Goal: Information Seeking & Learning: Learn about a topic

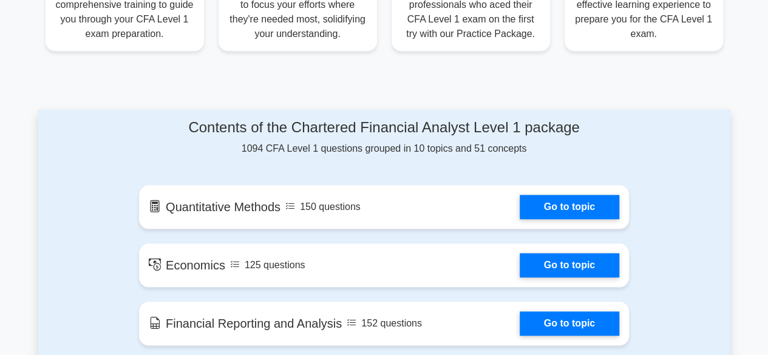
scroll to position [559, 0]
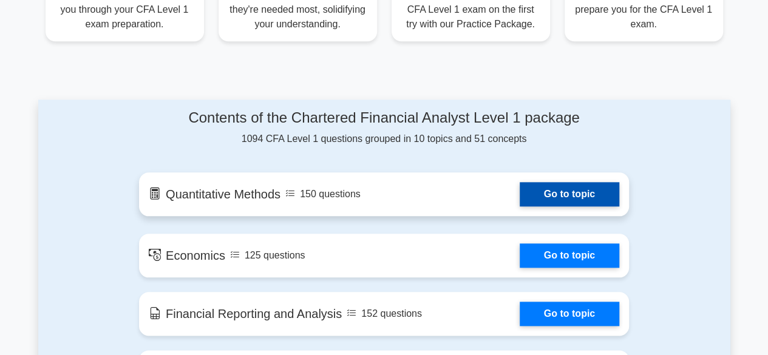
click at [520, 196] on link "Go to topic" at bounding box center [570, 194] width 100 height 24
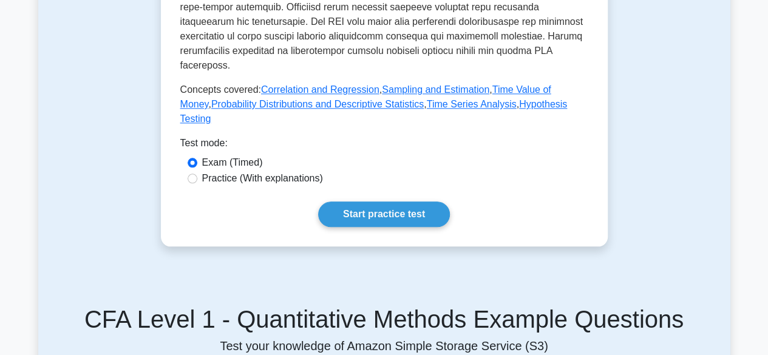
scroll to position [632, 0]
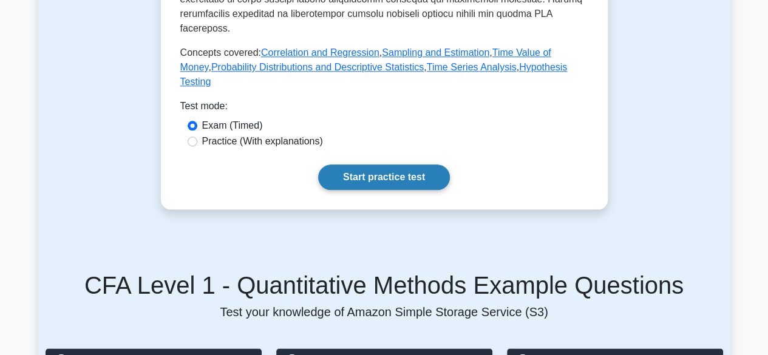
click at [358, 183] on link "Start practice test" at bounding box center [384, 178] width 132 height 26
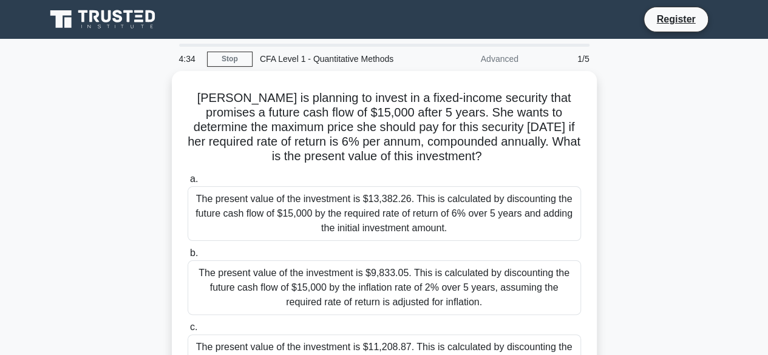
scroll to position [24, 0]
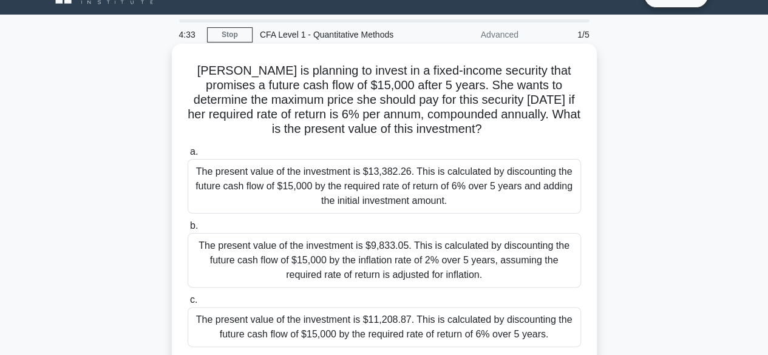
click at [269, 185] on div "The present value of the investment is $13,382.26. This is calculated by discou…" at bounding box center [385, 186] width 394 height 55
click at [188, 156] on input "a. The present value of the investment is $13,382.26. This is calculated by dis…" at bounding box center [188, 152] width 0 height 8
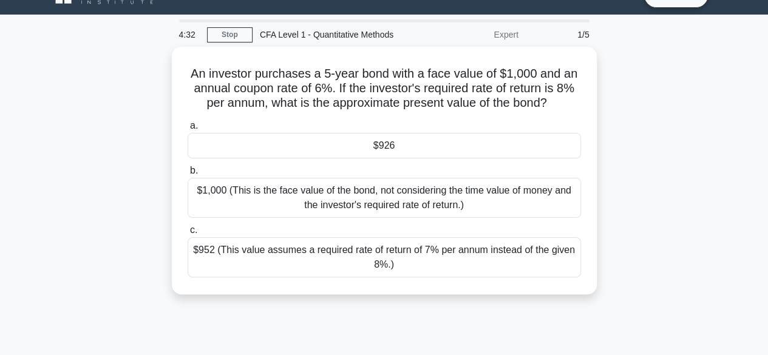
scroll to position [0, 0]
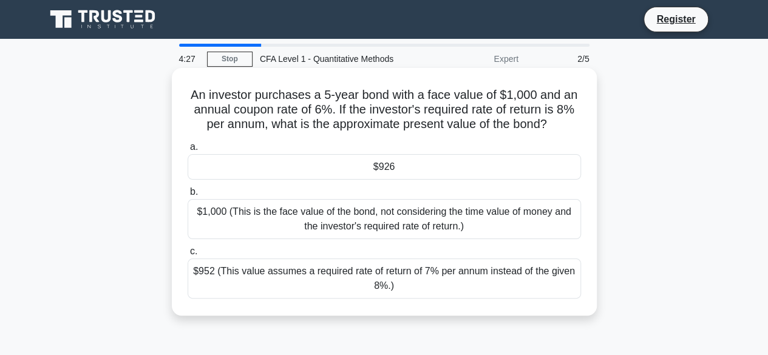
click at [279, 217] on div "$1,000 (This is the face value of the bond, not considering the time value of m…" at bounding box center [385, 219] width 394 height 40
click at [188, 196] on input "b. $1,000 (This is the face value of the bond, not considering the time value o…" at bounding box center [188, 192] width 0 height 8
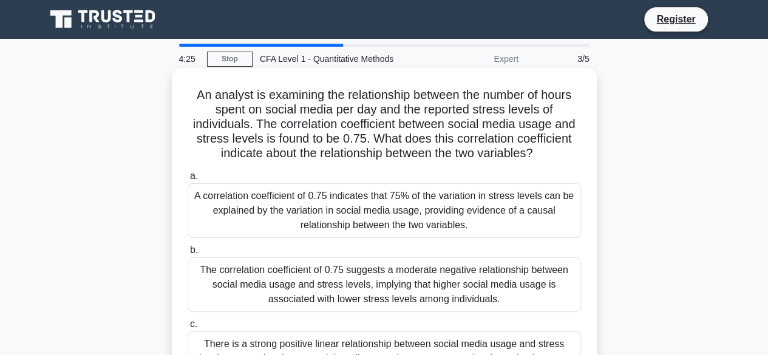
click at [361, 267] on div "The correlation coefficient of 0.75 suggests a moderate negative relationship b…" at bounding box center [385, 284] width 394 height 55
click at [188, 254] on input "b. The correlation coefficient of 0.75 suggests a moderate negative relationshi…" at bounding box center [188, 251] width 0 height 8
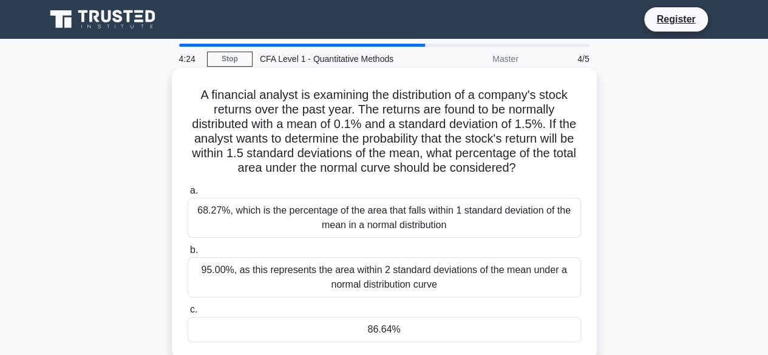
click at [414, 205] on div "68.27%, which is the percentage of the area that falls within 1 standard deviat…" at bounding box center [385, 218] width 394 height 40
click at [188, 195] on input "a. 68.27%, which is the percentage of the area that falls within 1 standard dev…" at bounding box center [188, 191] width 0 height 8
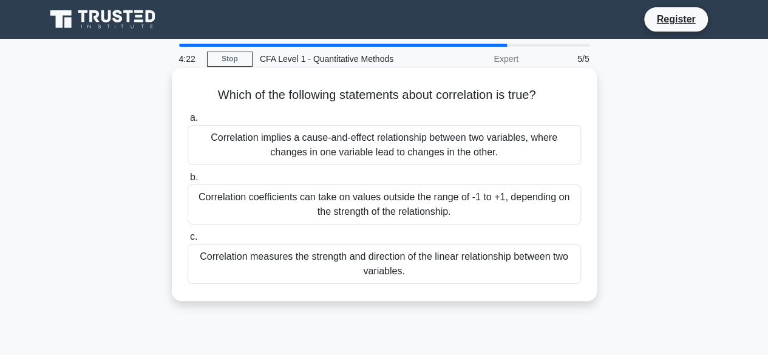
click at [404, 264] on div "Correlation measures the strength and direction of the linear relationship betw…" at bounding box center [385, 264] width 394 height 40
click at [188, 241] on input "c. Correlation measures the strength and direction of the linear relationship b…" at bounding box center [188, 237] width 0 height 8
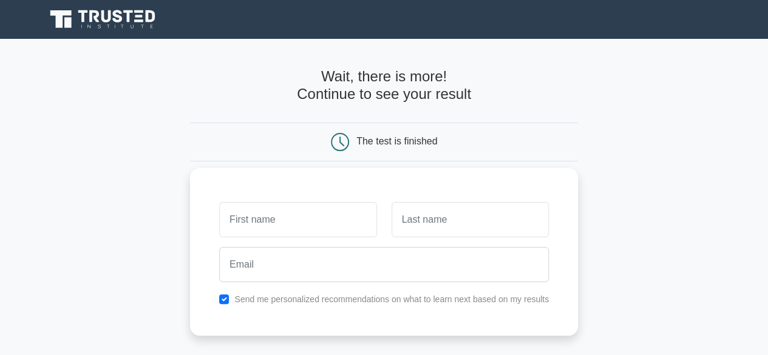
click at [361, 210] on input "text" at bounding box center [297, 219] width 157 height 35
type input "[PERSON_NAME]"
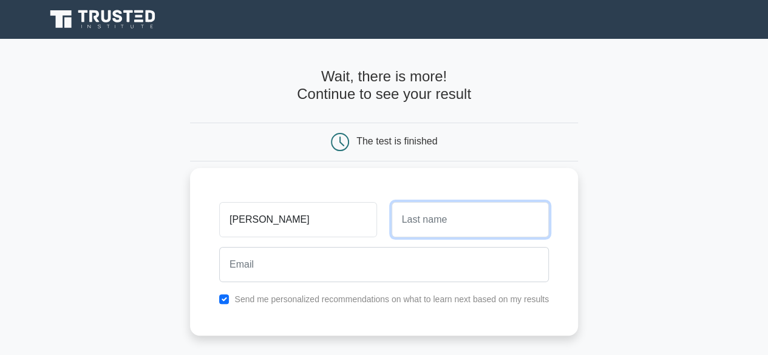
click at [414, 224] on input "text" at bounding box center [470, 219] width 157 height 35
type input "Asare"
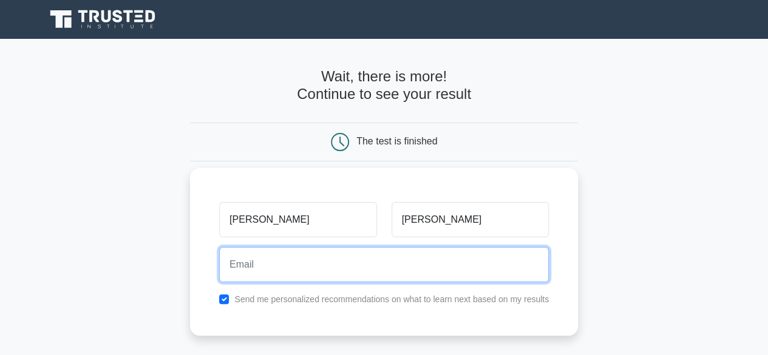
click at [389, 264] on input "email" at bounding box center [384, 264] width 330 height 35
type input "asareern334@gmail.com"
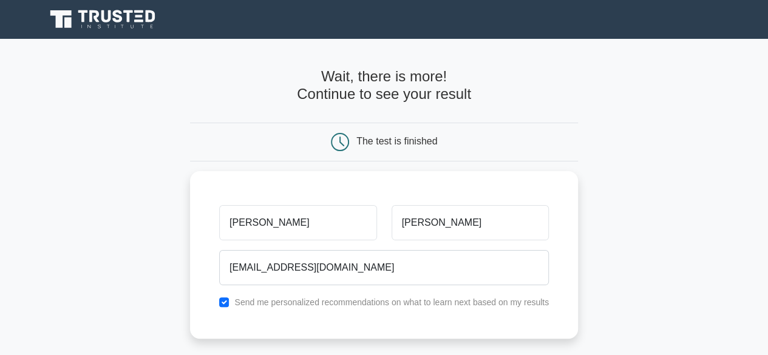
click at [623, 257] on main "Wait, there is more! Continue to see your result The test is finished Ernest As…" at bounding box center [384, 257] width 768 height 437
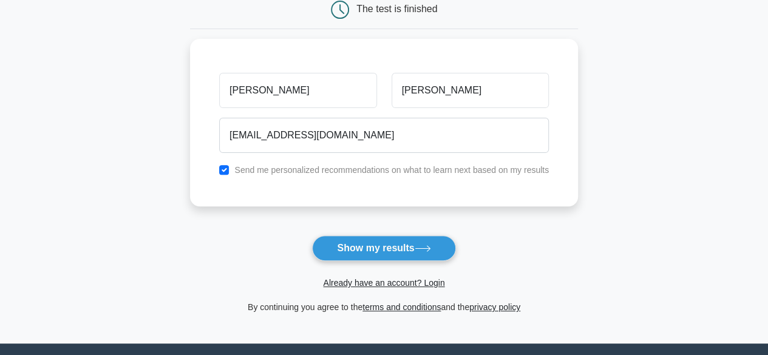
scroll to position [135, 0]
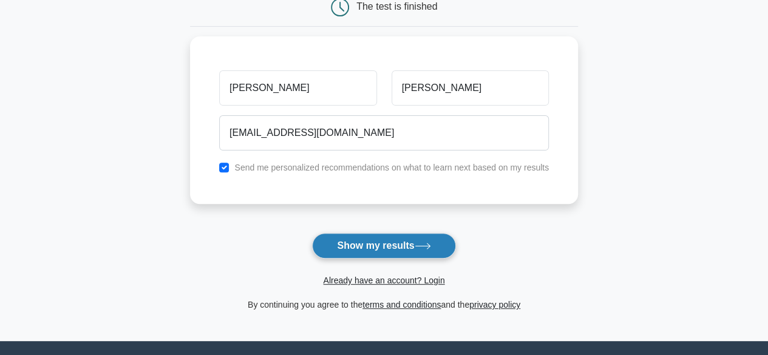
click at [400, 250] on button "Show my results" at bounding box center [383, 246] width 143 height 26
